Goal: Task Accomplishment & Management: Manage account settings

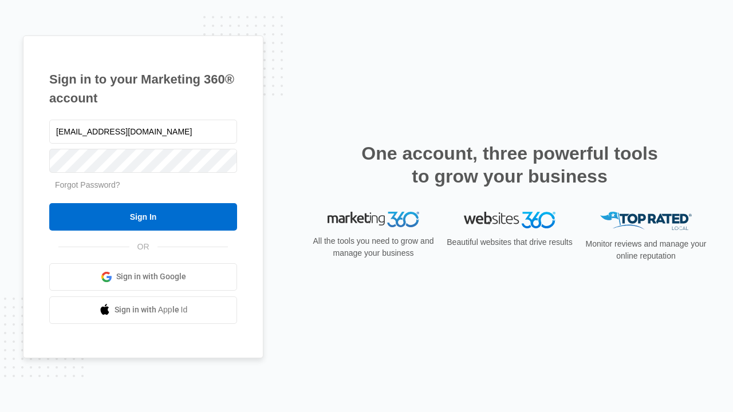
type input "[EMAIL_ADDRESS][DOMAIN_NAME]"
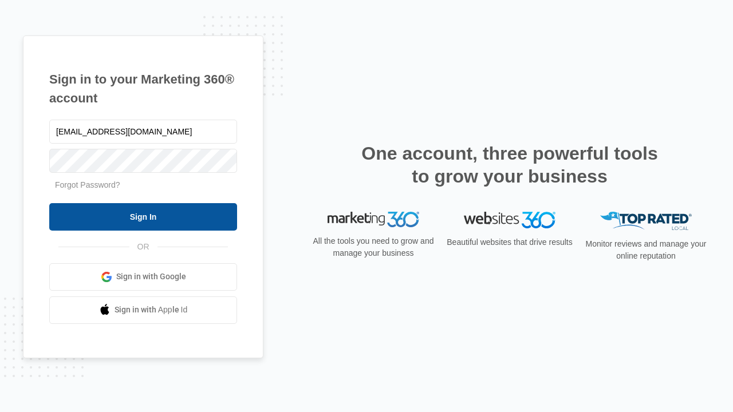
click at [143, 216] on input "Sign In" at bounding box center [143, 216] width 188 height 27
